Goal: Subscribe to service/newsletter

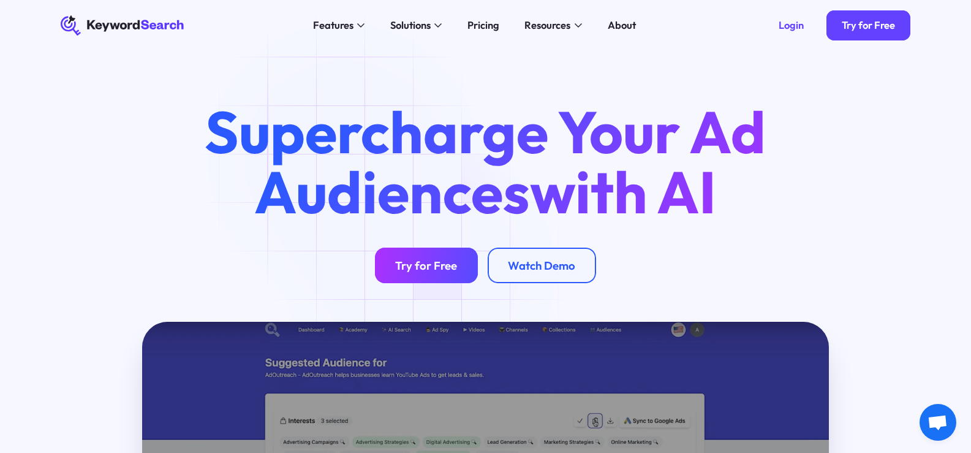
click at [423, 271] on div "Try for Free" at bounding box center [426, 266] width 62 height 14
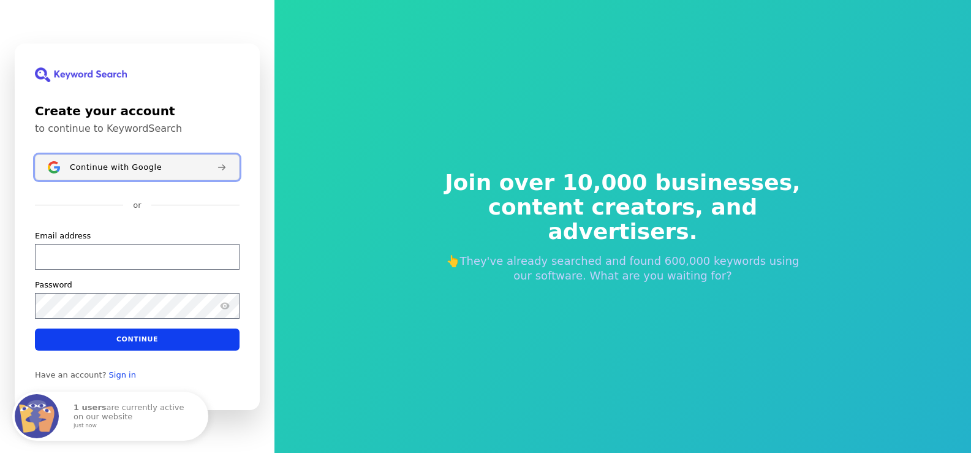
click at [93, 169] on span "Continue with Google" at bounding box center [116, 167] width 92 height 10
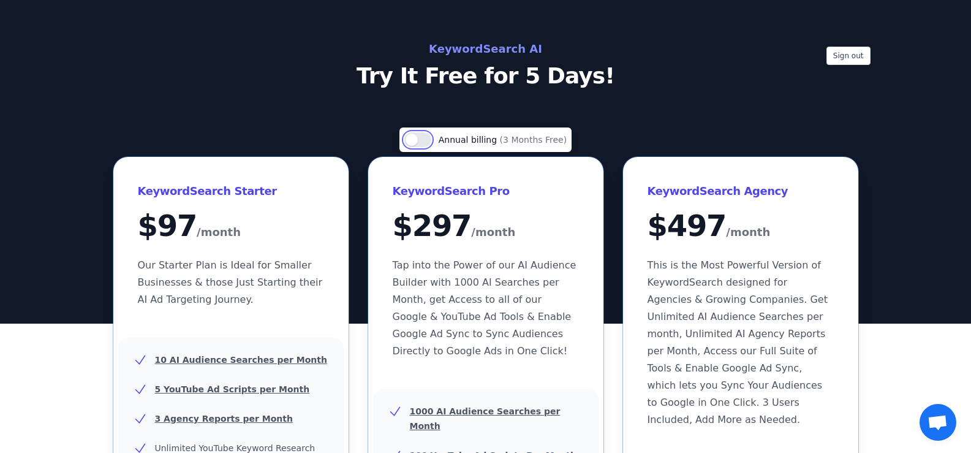
click at [431, 140] on button "Use setting" at bounding box center [417, 139] width 27 height 15
